Goal: Find specific page/section: Find specific page/section

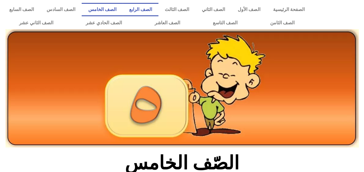
click at [158, 8] on link "الصف الرابع" at bounding box center [141, 9] width 36 height 13
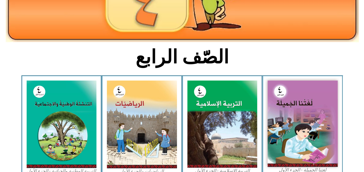
scroll to position [133, 0]
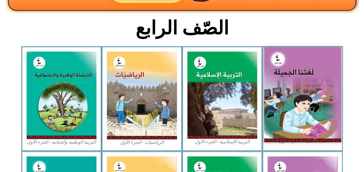
click at [292, 83] on img at bounding box center [302, 94] width 77 height 95
